Goal: Task Accomplishment & Management: Manage account settings

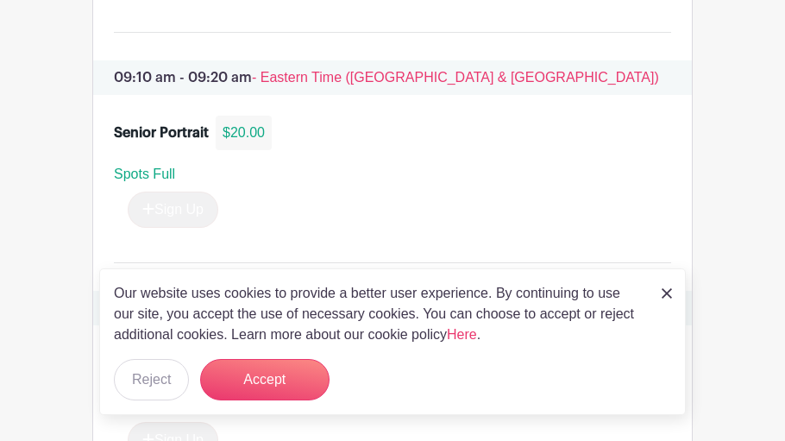
scroll to position [1559, 0]
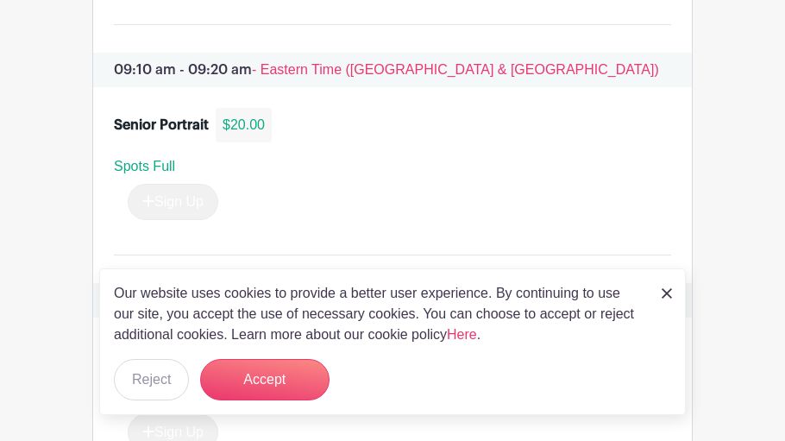
click at [662, 288] on link at bounding box center [667, 292] width 10 height 21
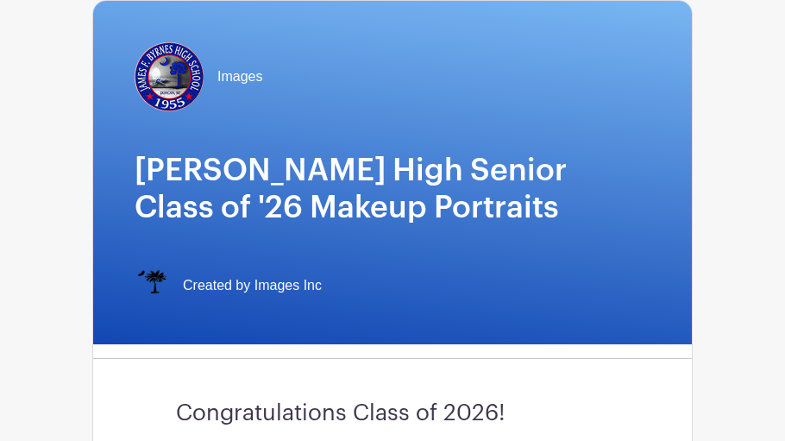
scroll to position [0, 0]
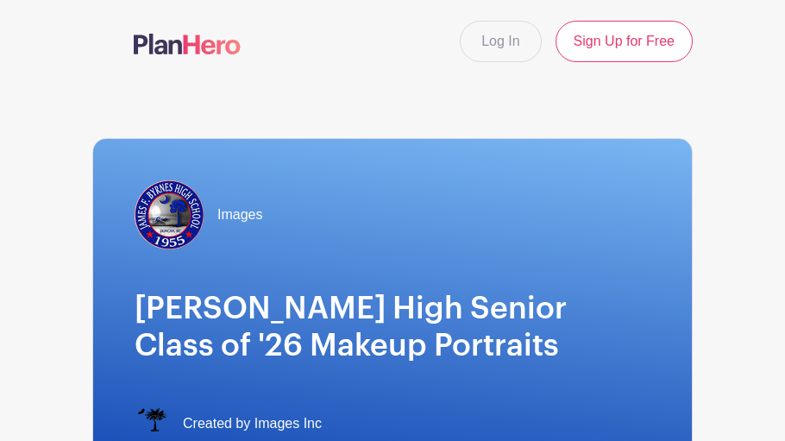
click at [216, 30] on link at bounding box center [187, 45] width 107 height 30
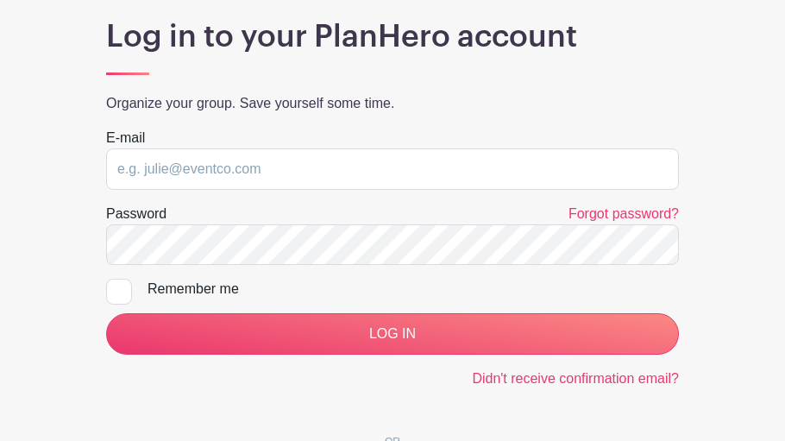
scroll to position [161, 0]
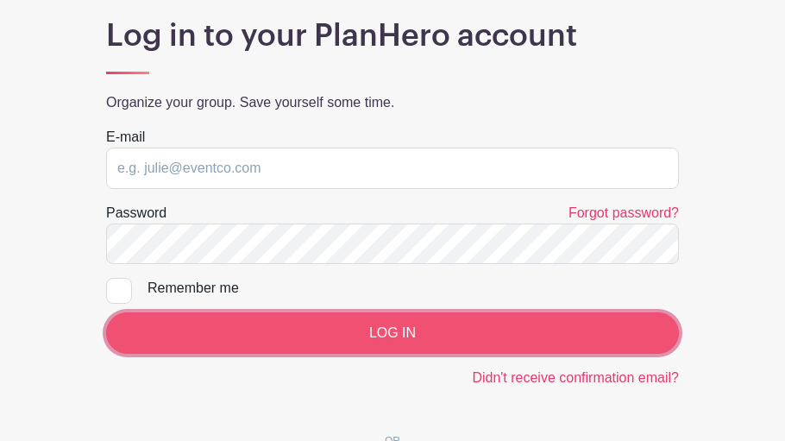
click at [146, 327] on input "LOG IN" at bounding box center [392, 332] width 573 height 41
